Goal: Task Accomplishment & Management: Use online tool/utility

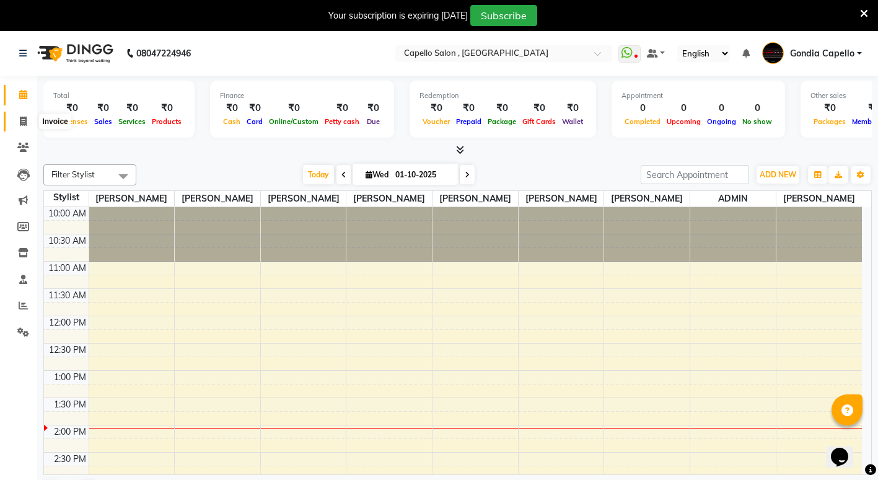
click at [23, 126] on span at bounding box center [23, 122] width 22 height 14
select select "service"
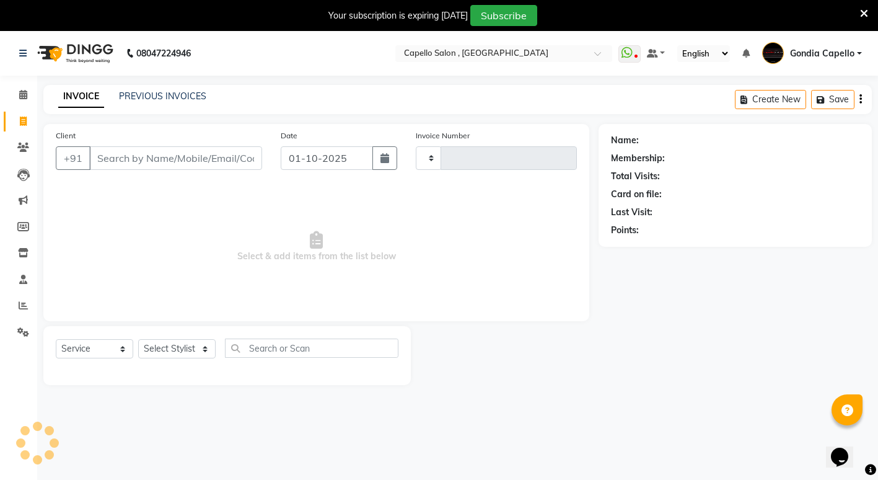
type input "2575"
select select "853"
type input "3"
click at [121, 156] on input "935600048" at bounding box center [144, 158] width 110 height 24
type input "9356200048"
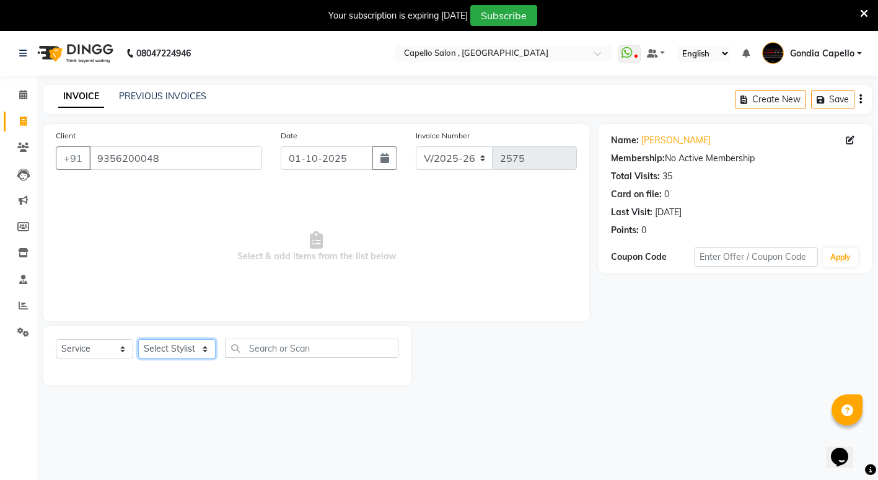
click at [178, 356] on select "Select Stylist ADMIN [PERSON_NAME] [PERSON_NAME] [PERSON_NAME] Gondia Capello […" at bounding box center [176, 348] width 77 height 19
select select "14375"
click at [138, 339] on select "Select Stylist ADMIN [PERSON_NAME] [PERSON_NAME] [PERSON_NAME] Gondia Capello […" at bounding box center [176, 348] width 77 height 19
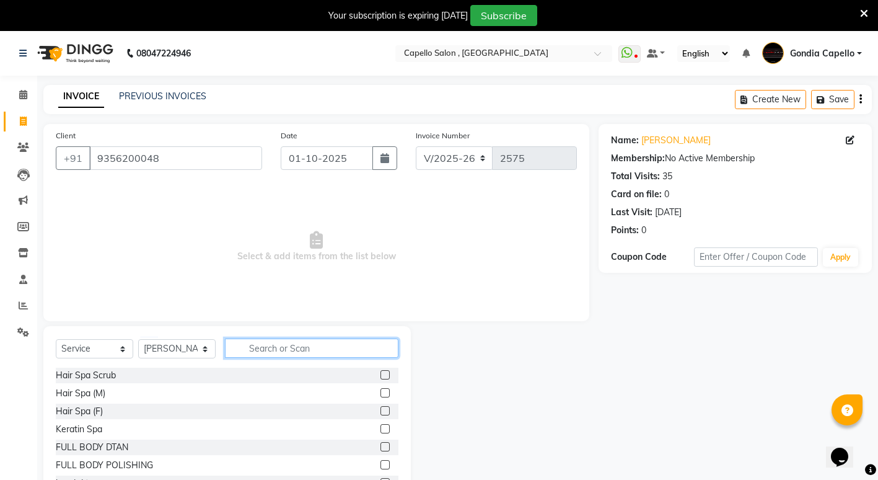
click at [271, 347] on input "text" at bounding box center [312, 347] width 174 height 19
type input "eye"
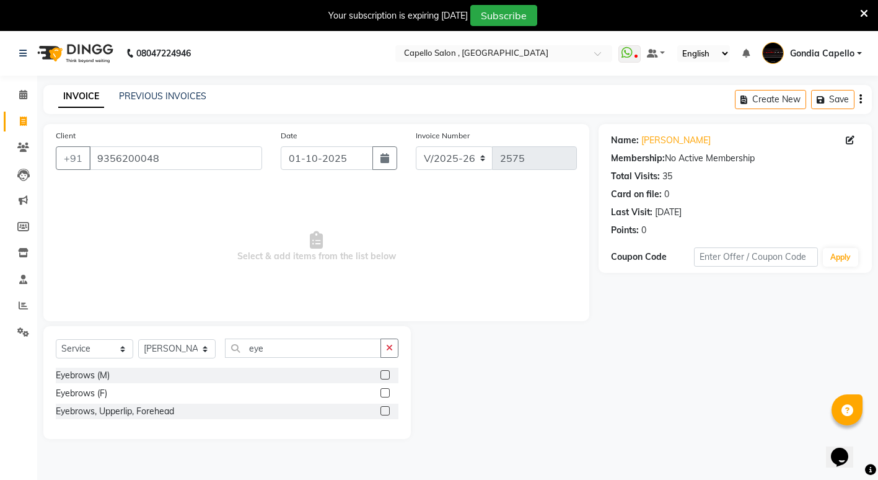
drag, startPoint x: 387, startPoint y: 373, endPoint x: 364, endPoint y: 372, distance: 23.0
click at [387, 373] on label at bounding box center [385, 374] width 9 height 9
click at [387, 373] on input "checkbox" at bounding box center [385, 375] width 8 height 8
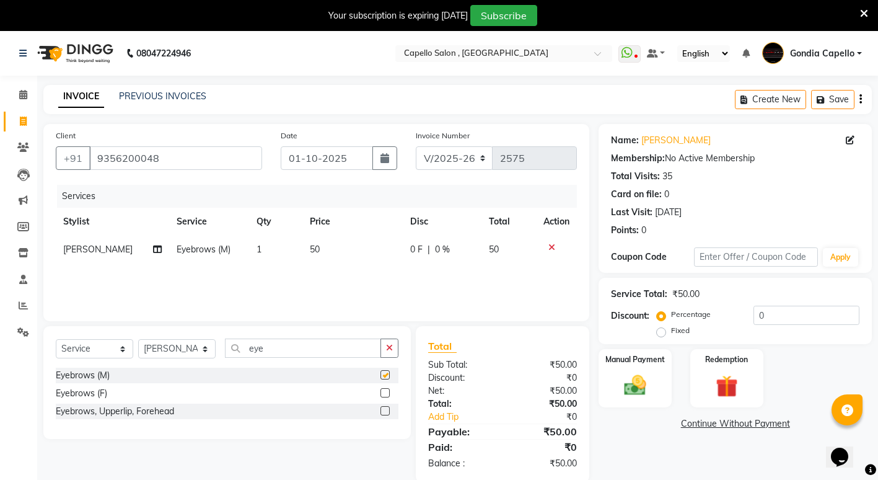
checkbox input "false"
drag, startPoint x: 326, startPoint y: 356, endPoint x: 326, endPoint y: 348, distance: 7.4
click at [326, 351] on input "eye" at bounding box center [303, 347] width 156 height 19
type input "e"
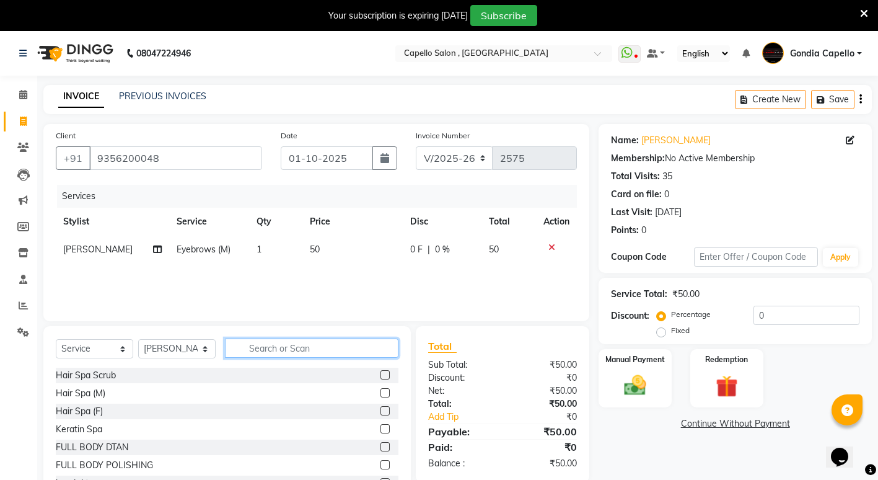
type input "e"
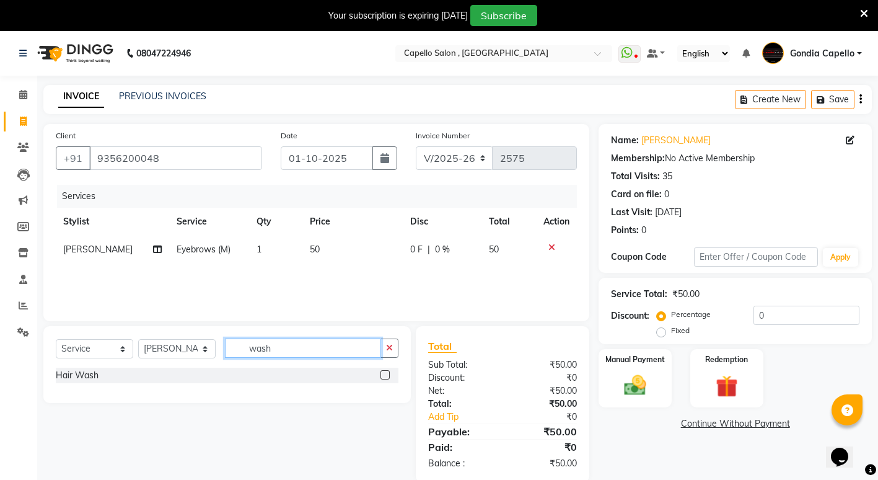
type input "wash"
click at [381, 377] on label at bounding box center [385, 374] width 9 height 9
click at [381, 377] on input "checkbox" at bounding box center [385, 375] width 8 height 8
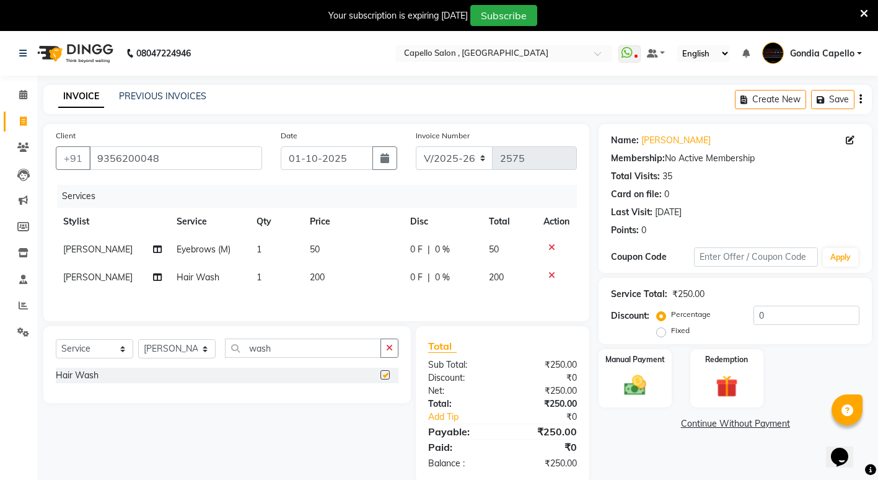
checkbox input "false"
click at [619, 385] on img at bounding box center [636, 385] width 38 height 27
click at [733, 423] on span "UPI" at bounding box center [729, 424] width 19 height 14
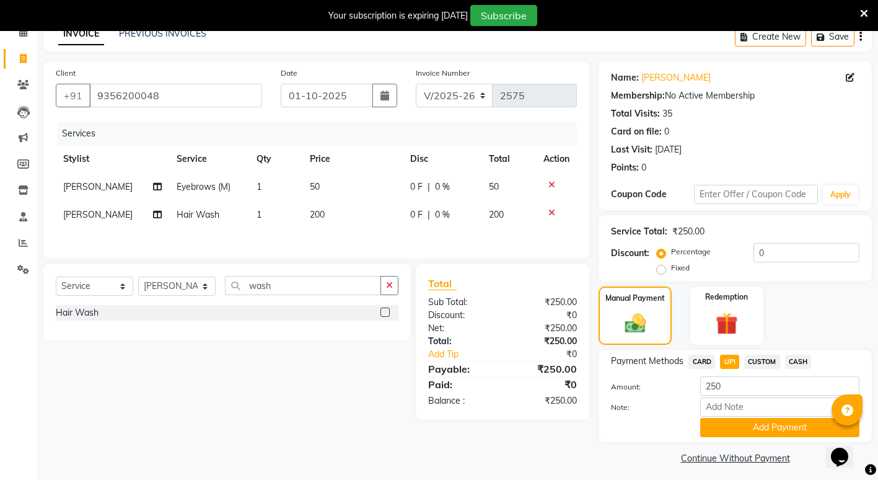
scroll to position [69, 0]
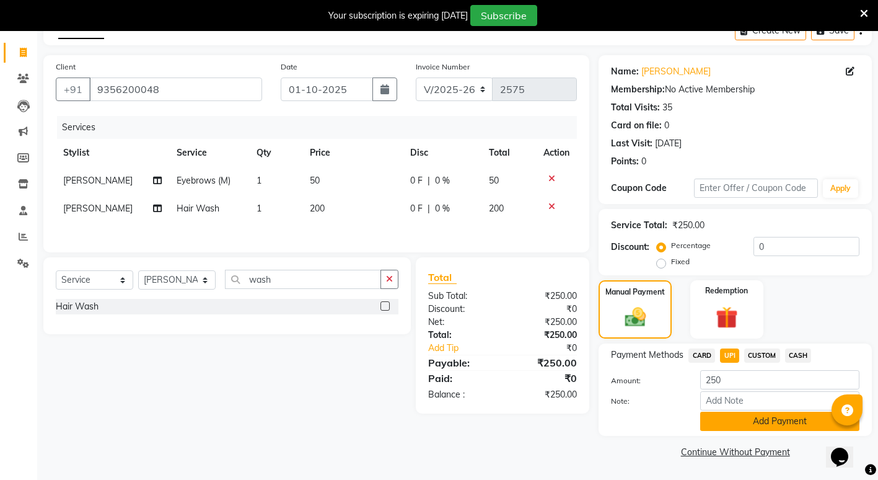
click at [757, 422] on button "Add Payment" at bounding box center [779, 421] width 159 height 19
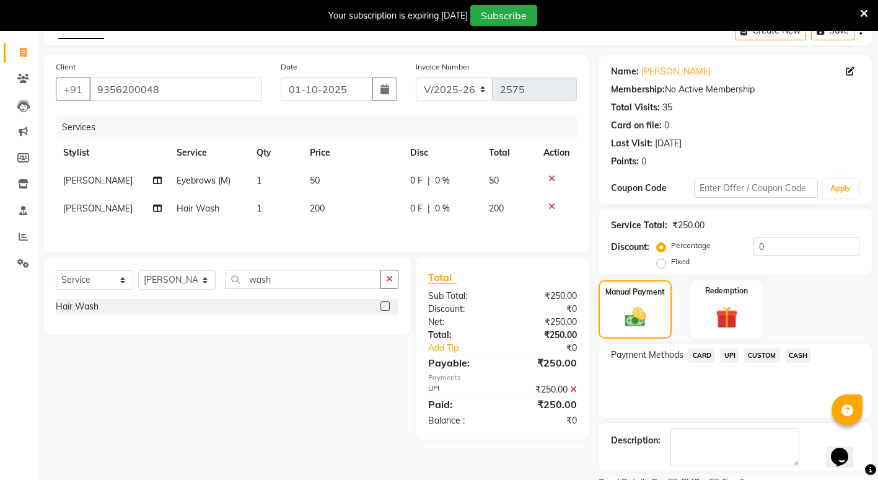
scroll to position [121, 0]
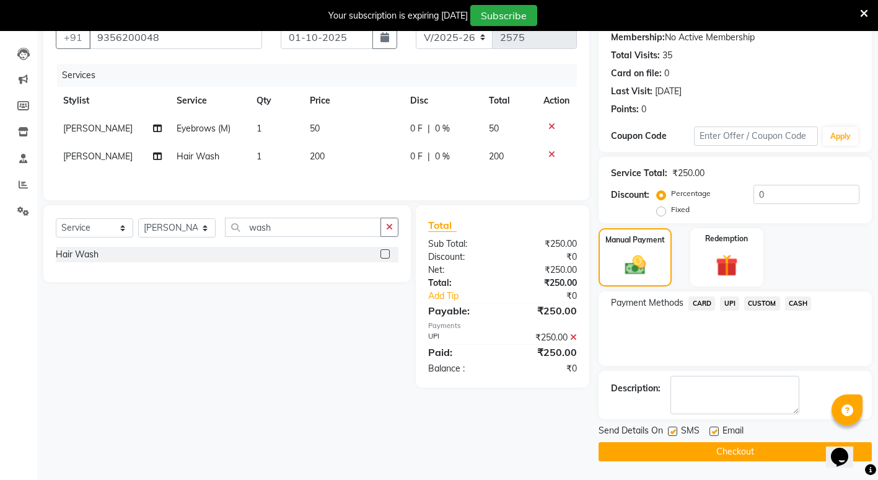
click at [682, 446] on button "Checkout" at bounding box center [735, 451] width 273 height 19
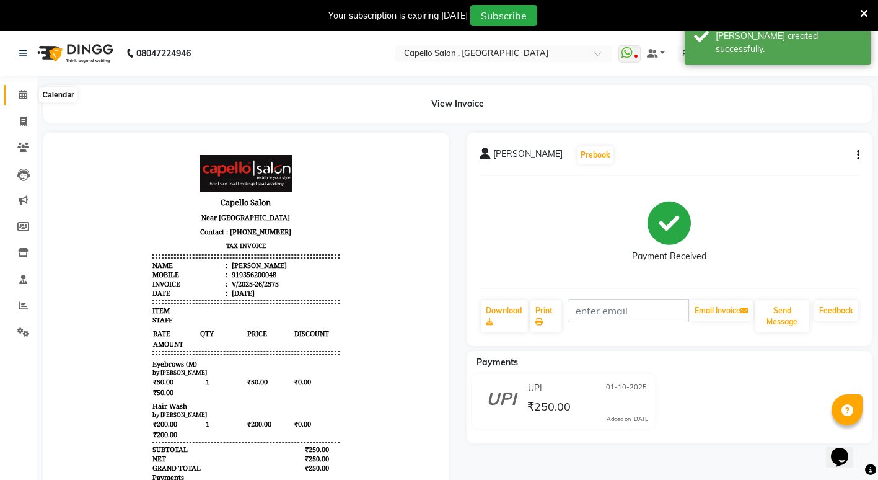
click at [21, 99] on icon at bounding box center [23, 94] width 8 height 9
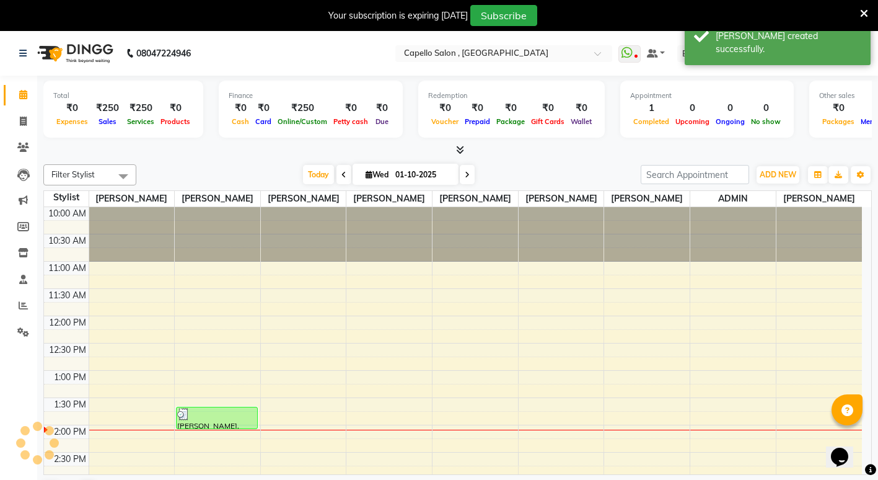
scroll to position [219, 0]
